Goal: Task Accomplishment & Management: Use online tool/utility

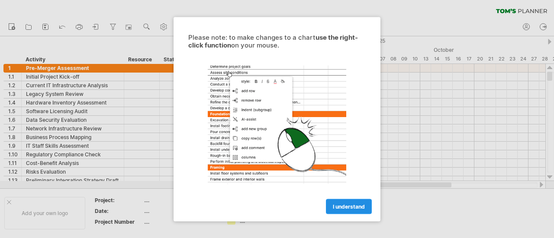
click at [339, 205] on span "I understand" at bounding box center [349, 206] width 32 height 6
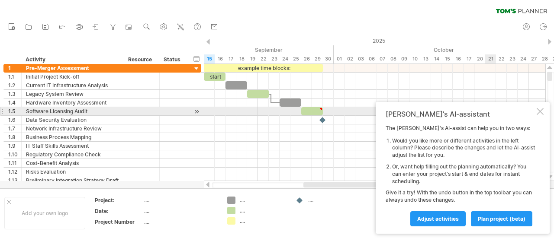
click at [544, 110] on div "[PERSON_NAME]'s AI-assistant The [PERSON_NAME]'s AI-assist can help you in two …" at bounding box center [463, 168] width 174 height 132
click at [537, 112] on div at bounding box center [540, 111] width 7 height 7
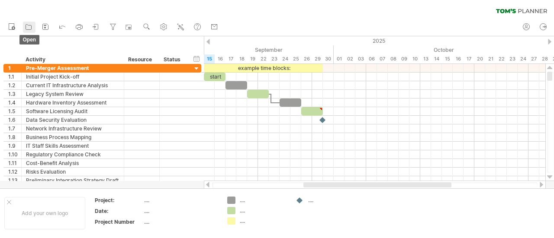
click at [29, 29] on icon at bounding box center [28, 27] width 9 height 9
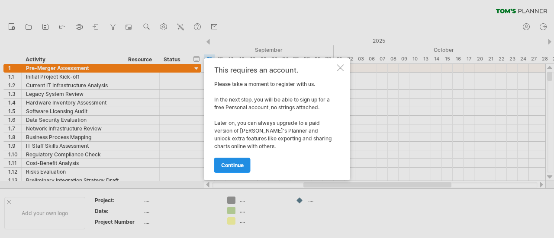
click at [238, 170] on link "continue" at bounding box center [232, 165] width 36 height 15
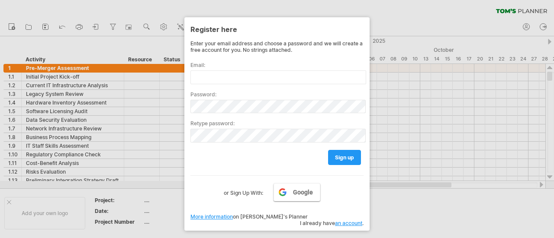
click at [292, 187] on link "Google" at bounding box center [297, 193] width 47 height 18
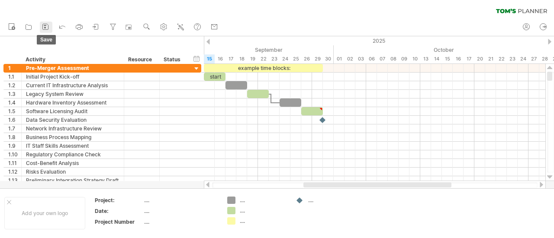
click at [46, 26] on icon at bounding box center [45, 27] width 9 height 9
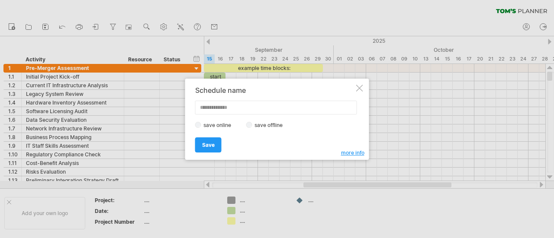
click at [360, 86] on div at bounding box center [359, 88] width 7 height 7
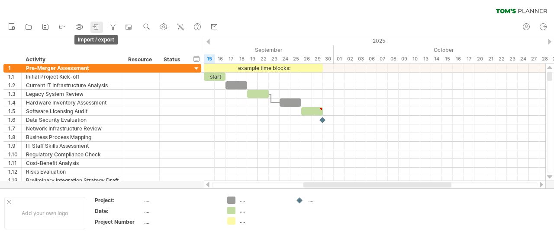
click at [92, 25] on icon at bounding box center [96, 27] width 9 height 9
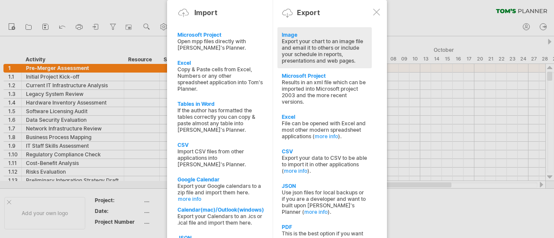
click at [362, 45] on div "Export your chart to an image file and email it to others or include your sched…" at bounding box center [325, 51] width 86 height 26
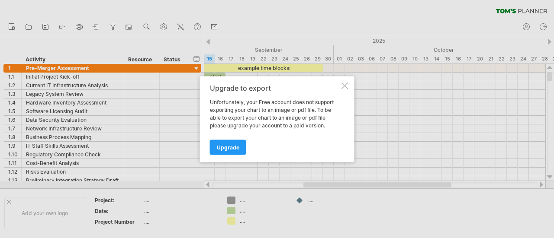
click at [345, 86] on div at bounding box center [345, 85] width 7 height 7
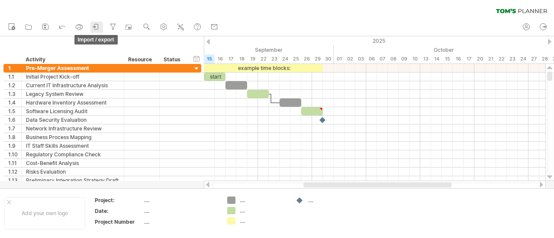
click at [96, 26] on icon at bounding box center [96, 27] width 9 height 9
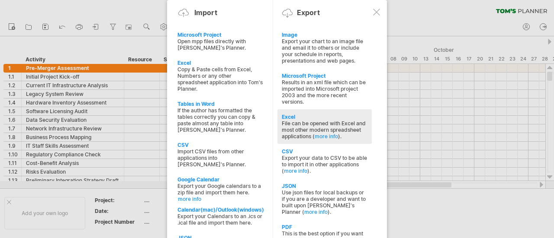
click at [321, 124] on div "File can be opened with Excel and most other modern spreadsheet applications ( …" at bounding box center [325, 129] width 86 height 19
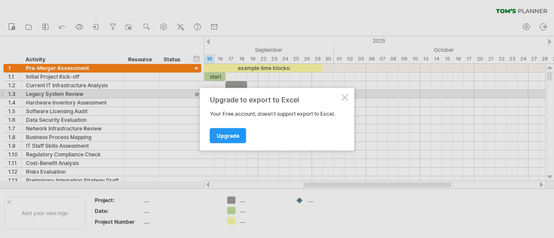
click at [346, 95] on div at bounding box center [345, 97] width 7 height 7
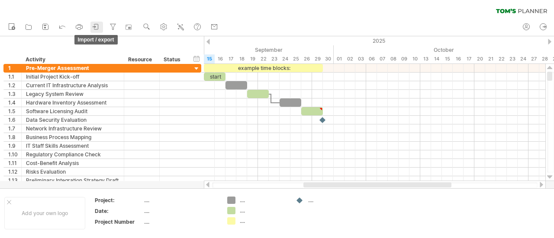
click at [96, 28] on icon at bounding box center [96, 27] width 9 height 9
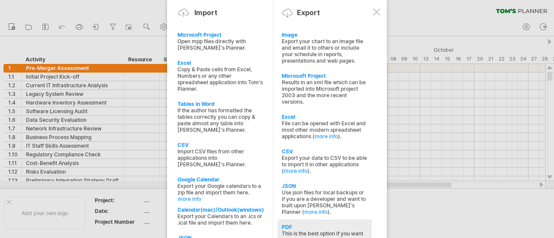
click at [339, 231] on div "This is the best option if you want to print your schedule (and stick it up the…" at bounding box center [325, 240] width 86 height 19
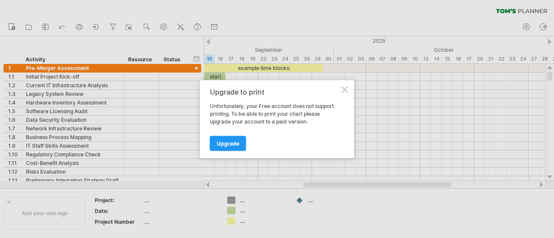
click at [344, 90] on div at bounding box center [345, 89] width 7 height 7
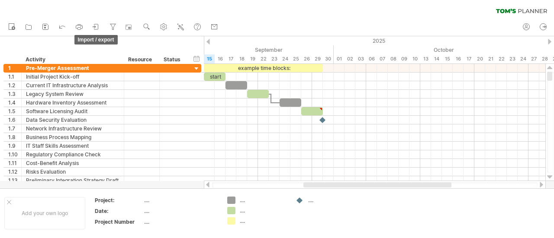
drag, startPoint x: 99, startPoint y: 29, endPoint x: 116, endPoint y: 45, distance: 24.2
click at [99, 29] on icon at bounding box center [96, 27] width 9 height 9
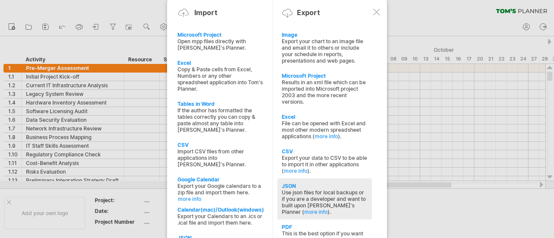
click at [313, 190] on div "Use json files for local backups or if you are a developer and want to built up…" at bounding box center [325, 203] width 86 height 26
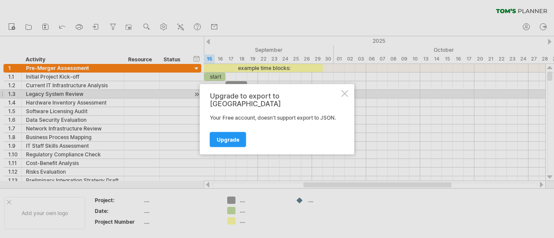
click at [348, 96] on div at bounding box center [345, 93] width 7 height 7
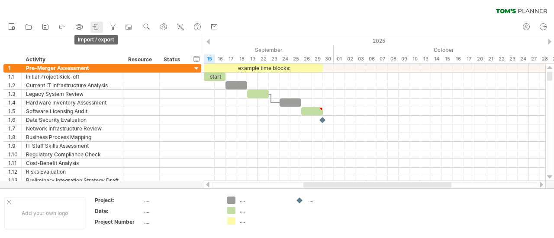
click at [93, 24] on icon at bounding box center [96, 27] width 9 height 9
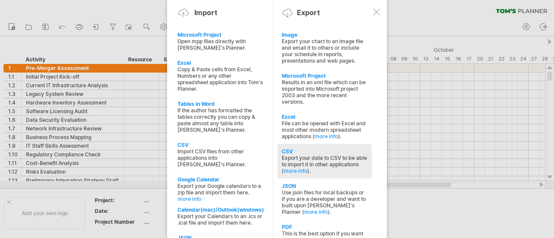
click at [352, 158] on div "Export your data to CSV to be able to import it in other applications ( more in…" at bounding box center [325, 164] width 86 height 19
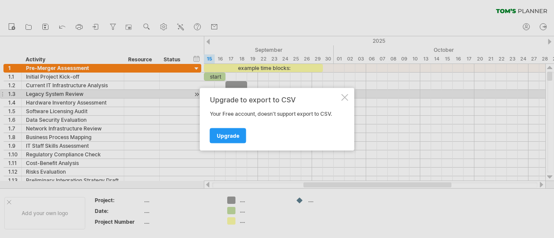
click at [347, 97] on div at bounding box center [345, 97] width 7 height 7
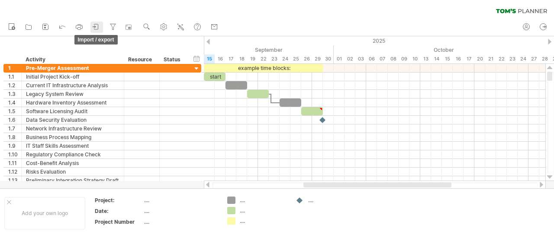
click at [95, 26] on icon at bounding box center [96, 27] width 9 height 9
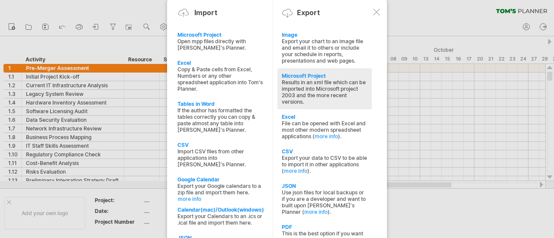
click at [319, 104] on div "Microsoft Project Results in an xml file which can be imported into Microsoft p…" at bounding box center [324, 88] width 94 height 41
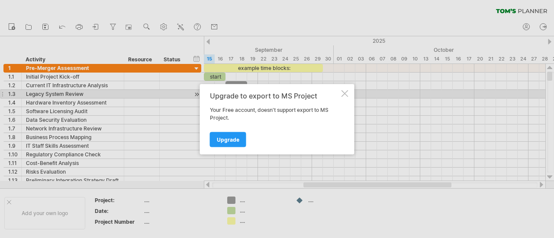
click at [347, 92] on div at bounding box center [345, 93] width 7 height 7
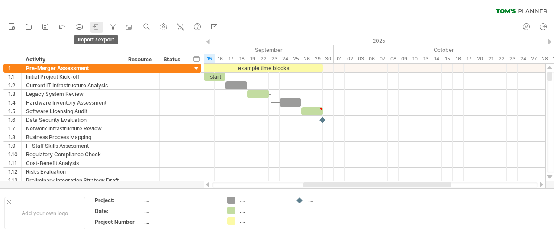
click at [98, 24] on icon at bounding box center [96, 27] width 9 height 9
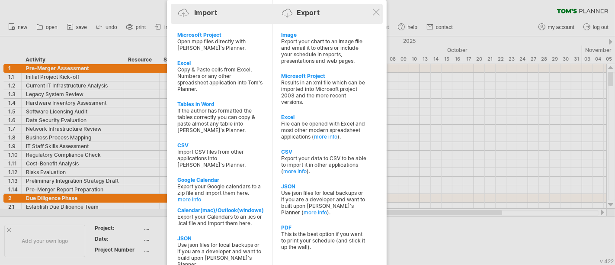
click at [370, 12] on div "Import Export" at bounding box center [277, 14] width 208 height 13
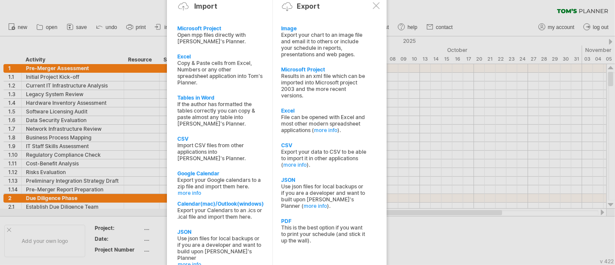
click at [376, 3] on div at bounding box center [376, 5] width 7 height 7
